Goal: Transaction & Acquisition: Obtain resource

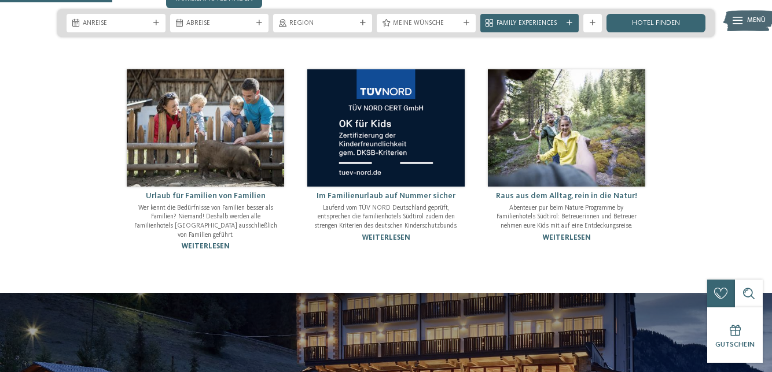
click at [384, 242] on link "weiterlesen" at bounding box center [385, 238] width 49 height 8
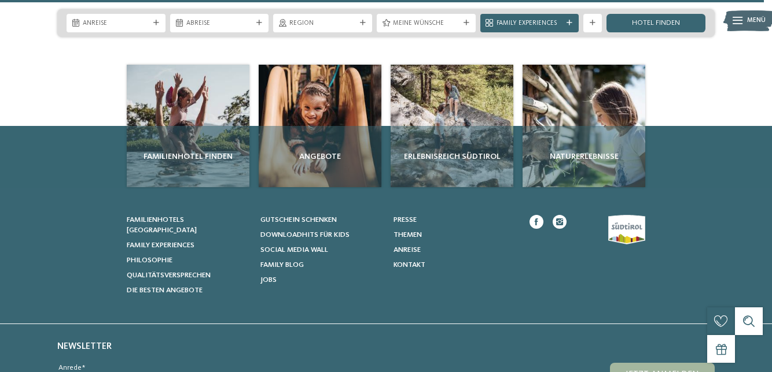
scroll to position [1482, 0]
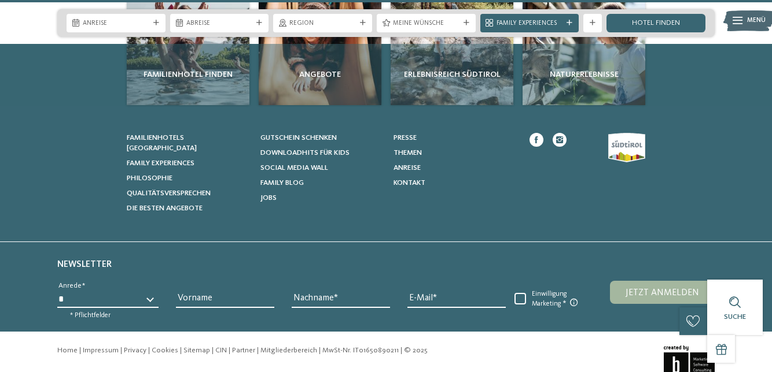
click at [329, 64] on div "Angebote" at bounding box center [320, 74] width 123 height 61
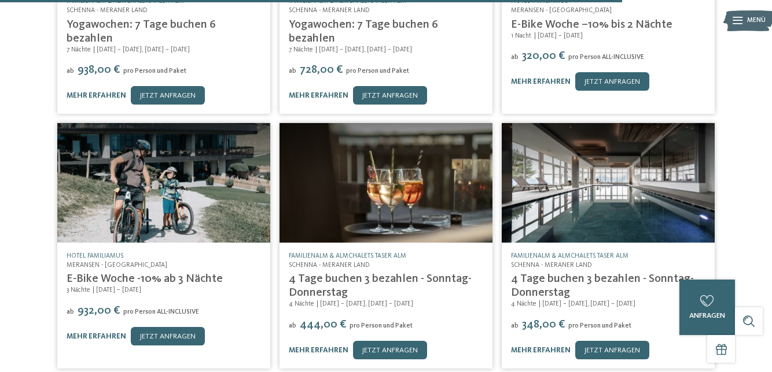
scroll to position [695, 0]
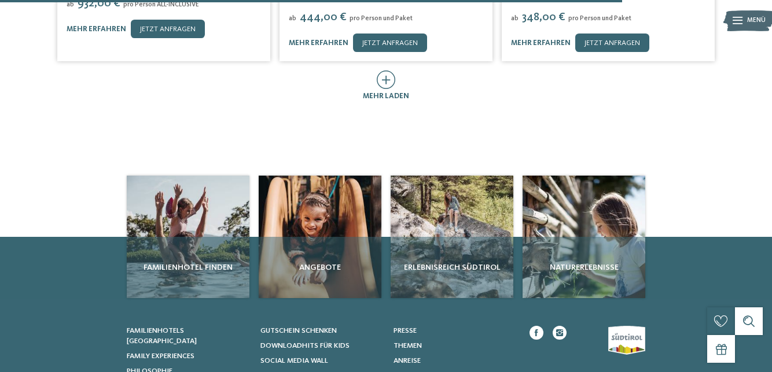
click at [329, 356] on link "Social Media Wall" at bounding box center [321, 361] width 122 height 10
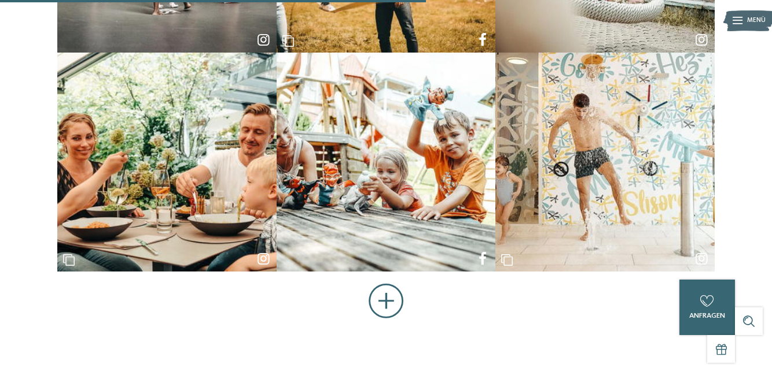
scroll to position [524, 0]
click at [386, 293] on button "Mehr anzeigen" at bounding box center [385, 302] width 35 height 36
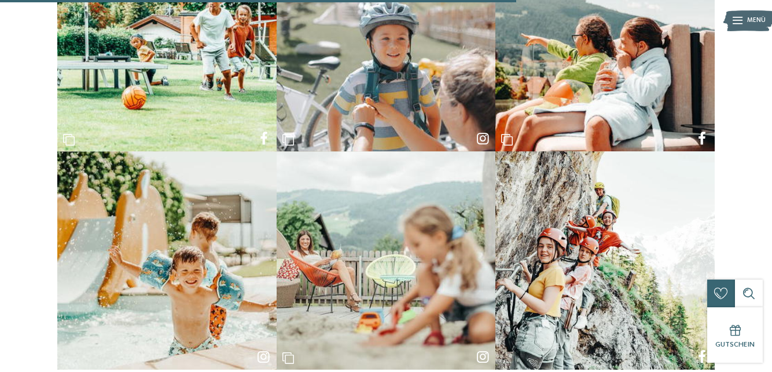
scroll to position [1124, 0]
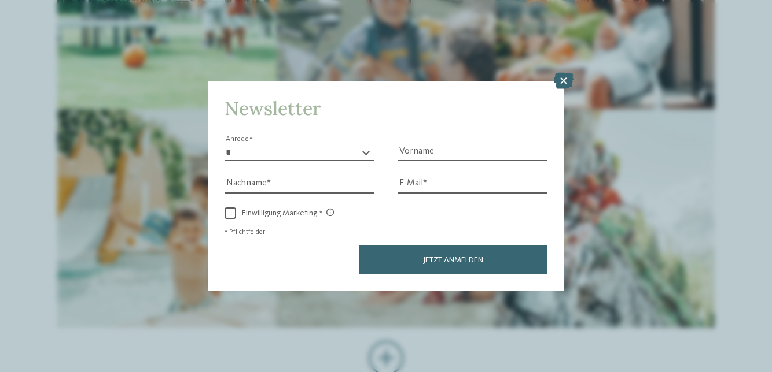
click at [569, 89] on icon at bounding box center [563, 81] width 20 height 16
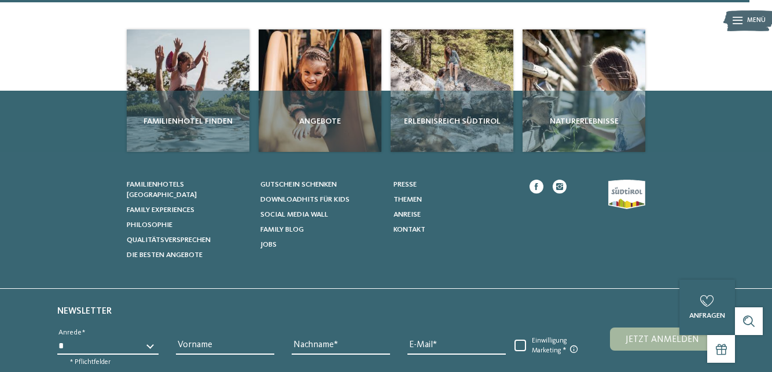
scroll to position [1562, 0]
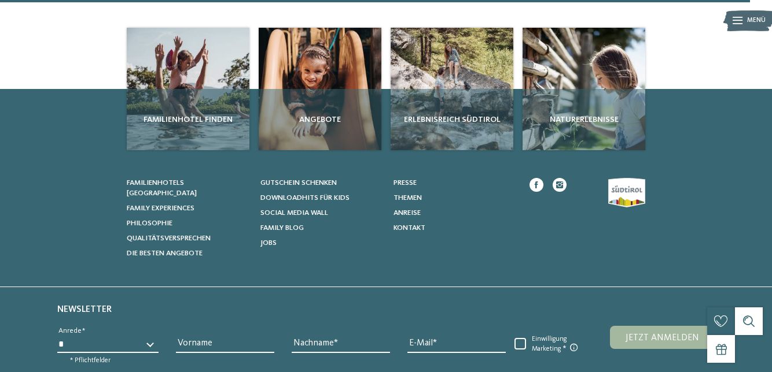
click at [270, 242] on span "Jobs" at bounding box center [268, 243] width 16 height 8
click at [192, 250] on span "Die besten Angebote" at bounding box center [165, 254] width 76 height 8
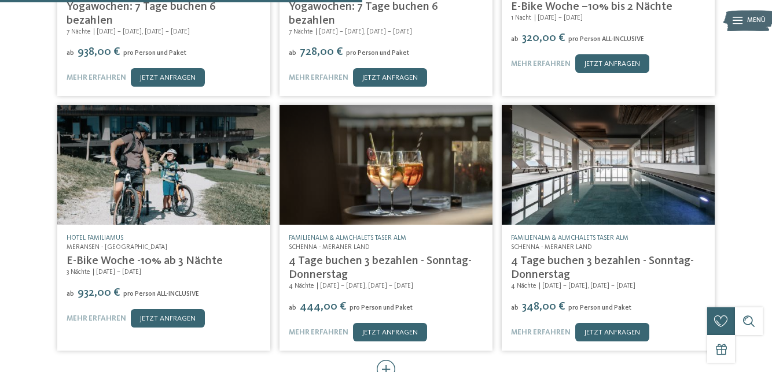
click at [382, 360] on icon at bounding box center [386, 369] width 19 height 19
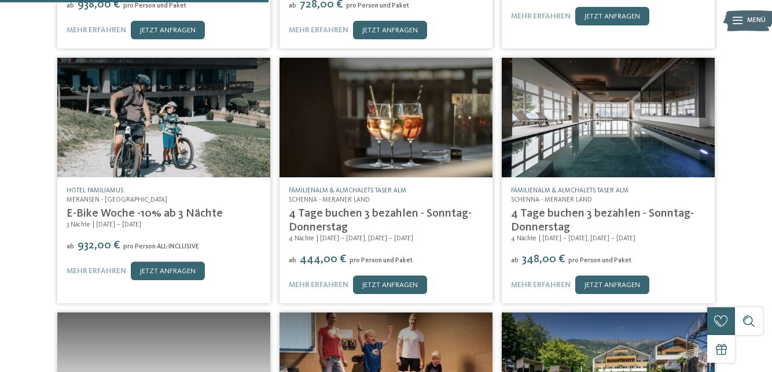
scroll to position [601, 0]
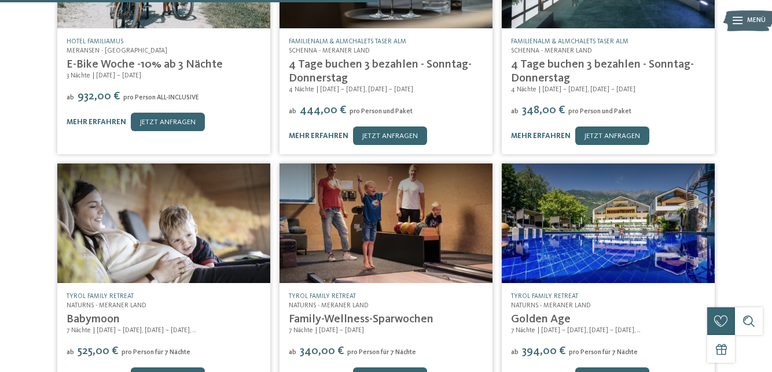
click at [394, 283] on div "TYROL family retreat Naturns - Meraner Land Family-Wellness-Sparwochen 7 Nächte…" at bounding box center [385, 339] width 213 height 112
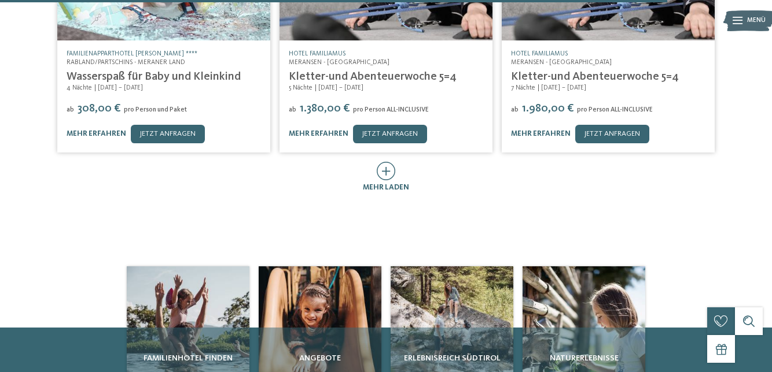
scroll to position [1584, 0]
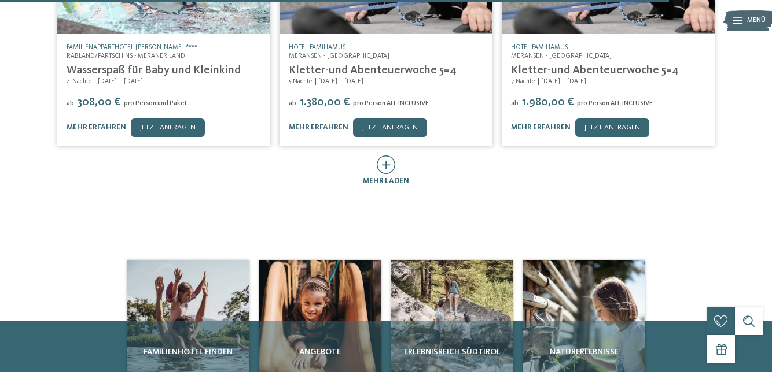
click at [389, 156] on icon at bounding box center [386, 165] width 19 height 19
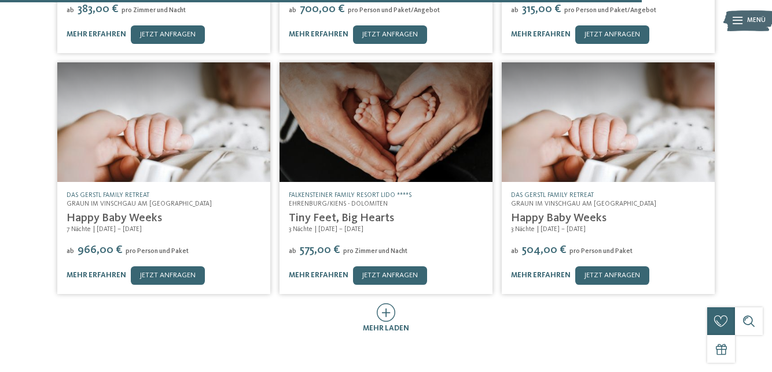
scroll to position [1920, 0]
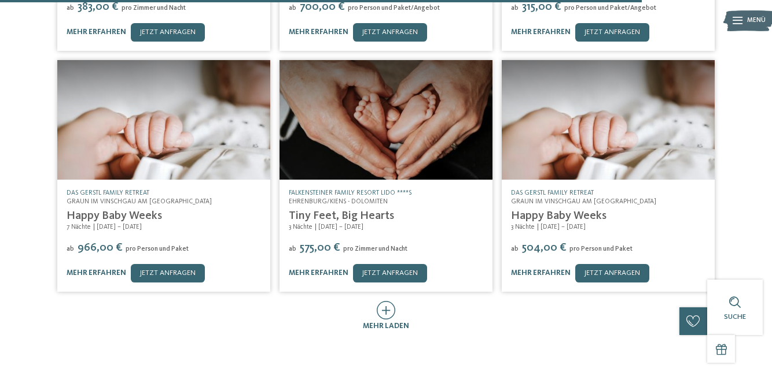
click at [389, 322] on div "mehr laden" at bounding box center [386, 327] width 46 height 10
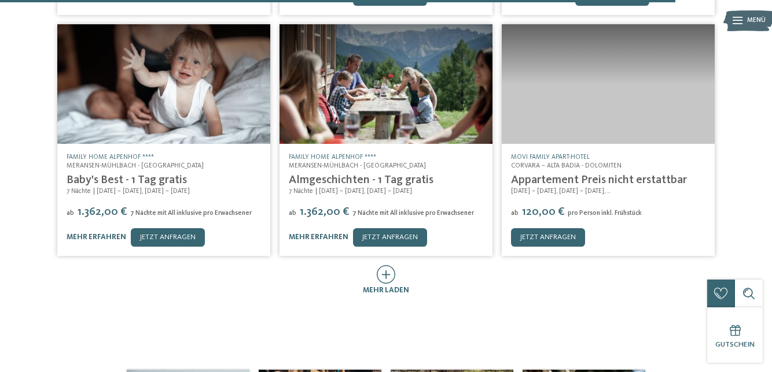
scroll to position [2455, 0]
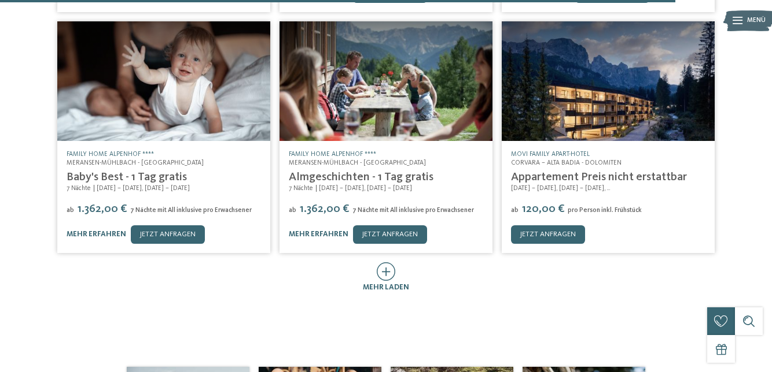
click at [393, 263] on div at bounding box center [386, 273] width 19 height 20
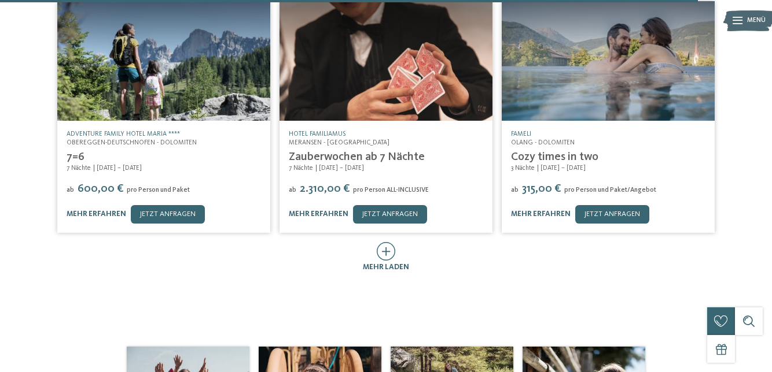
scroll to position [2972, 0]
click at [392, 242] on icon at bounding box center [386, 251] width 19 height 19
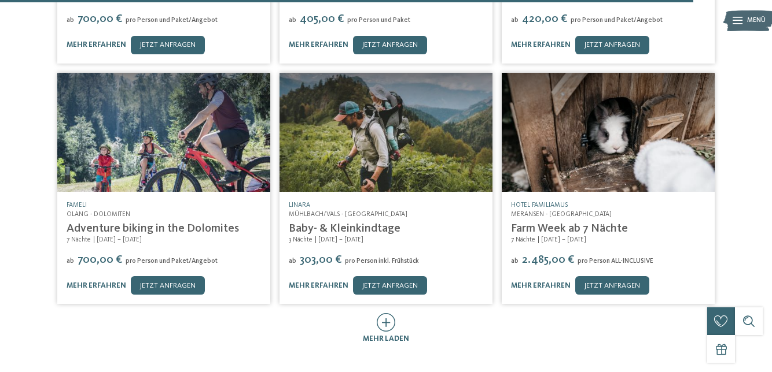
scroll to position [3386, 0]
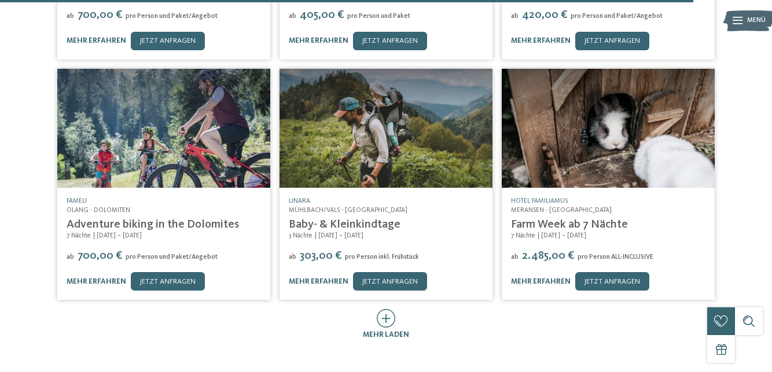
click at [399, 330] on div "mehr laden" at bounding box center [386, 335] width 46 height 10
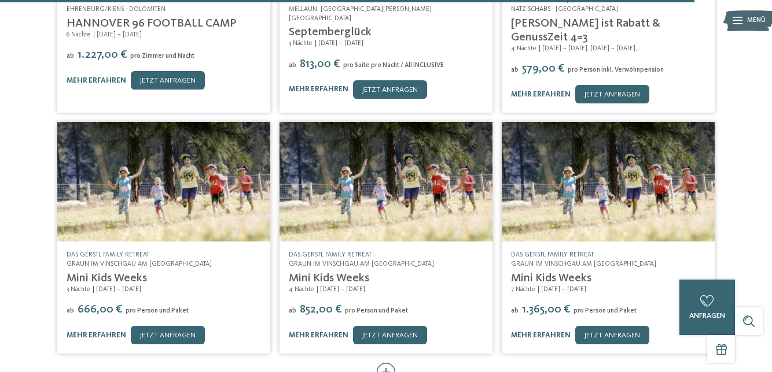
scroll to position [3830, 0]
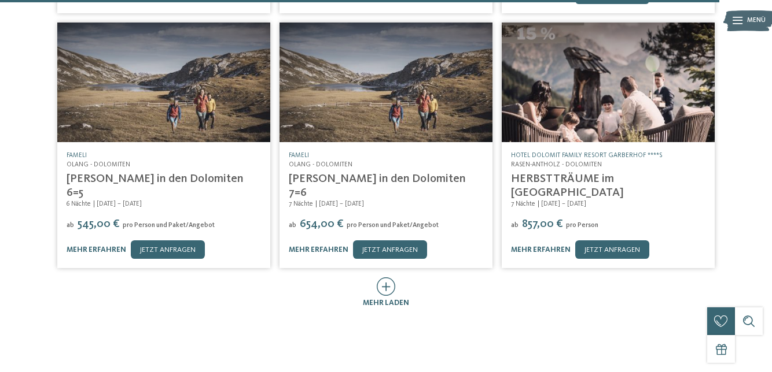
scroll to position [4424, 0]
click at [401, 278] on div "mehr laden" at bounding box center [386, 293] width 46 height 31
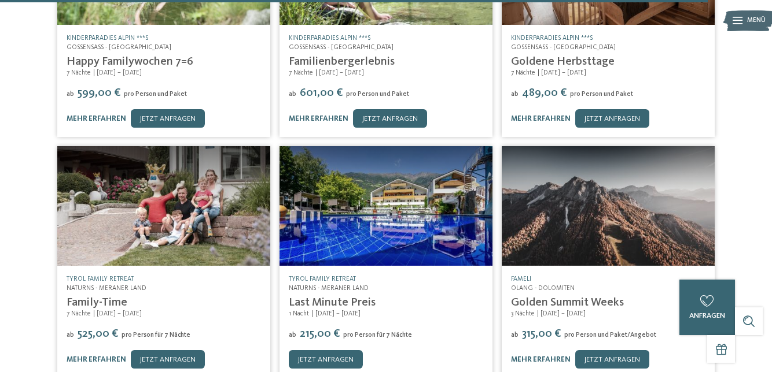
scroll to position [4798, 0]
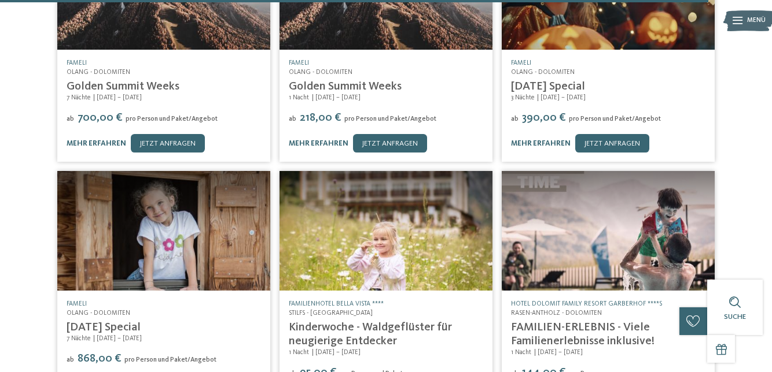
scroll to position [5257, 0]
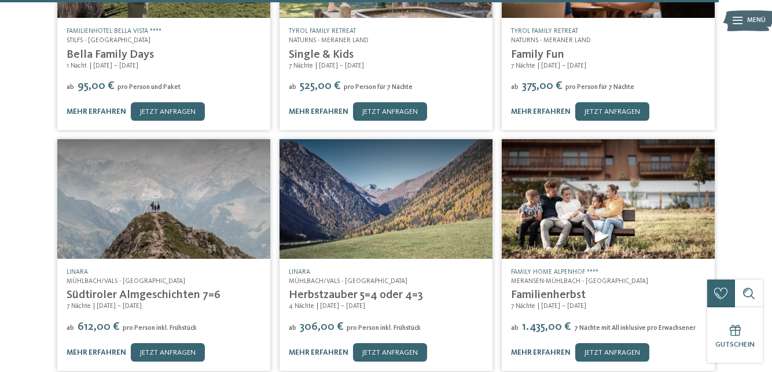
scroll to position [5783, 0]
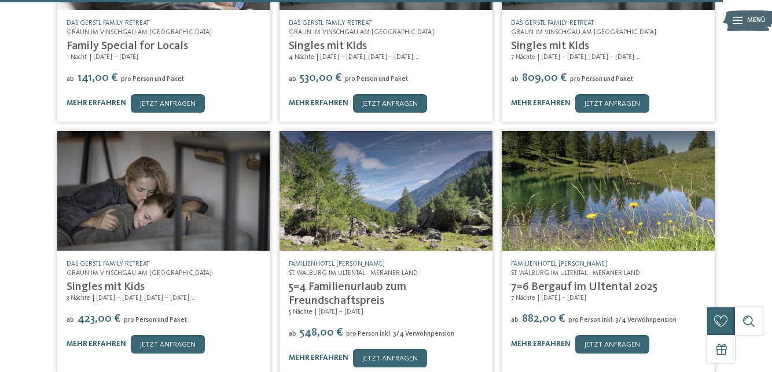
scroll to position [6278, 0]
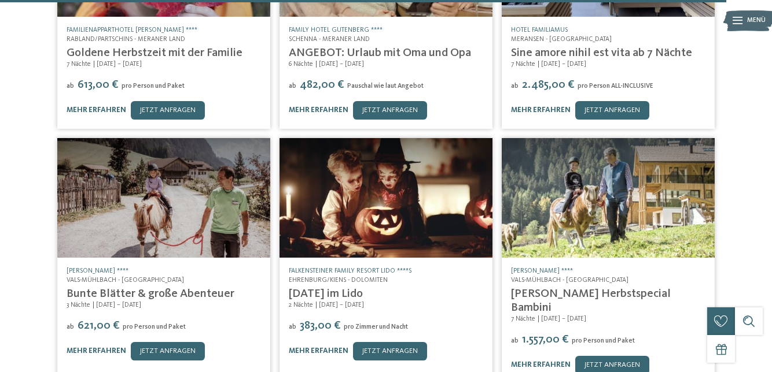
scroll to position [6762, 0]
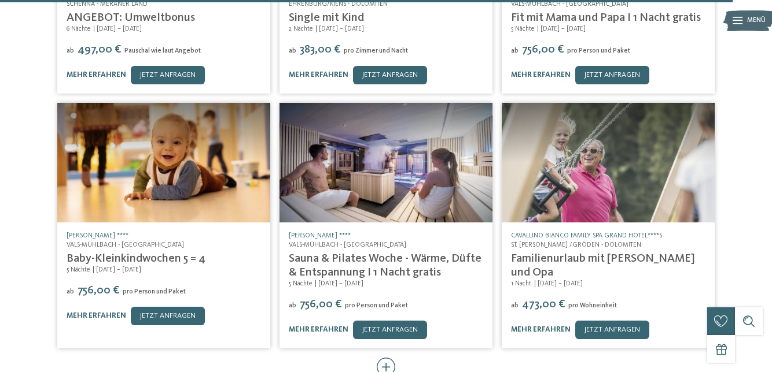
scroll to position [7294, 0]
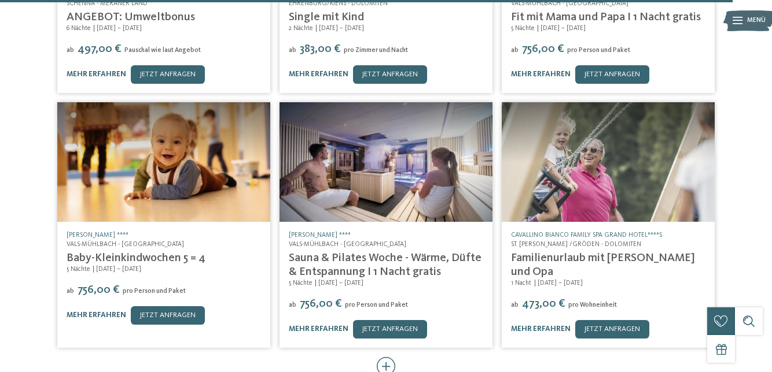
click at [400, 357] on div "mehr laden" at bounding box center [386, 372] width 46 height 31
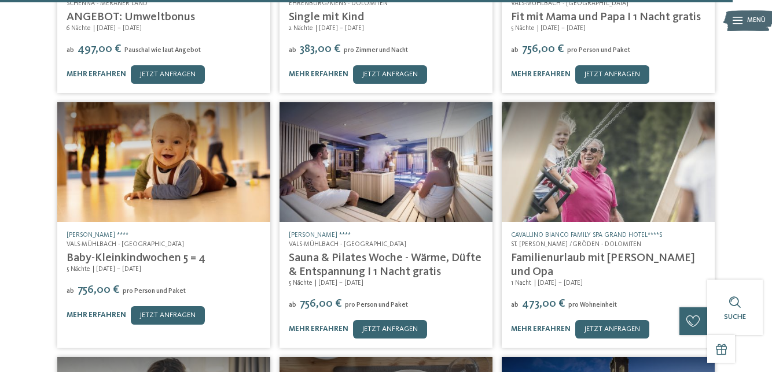
click at [96, 312] on link "mehr erfahren" at bounding box center [97, 316] width 60 height 8
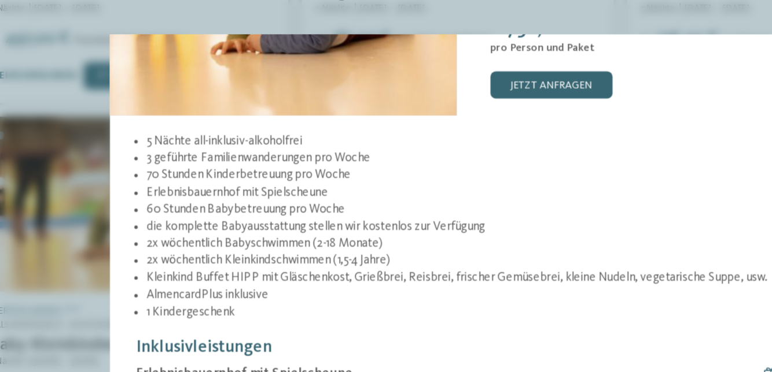
scroll to position [124, 0]
